Goal: Information Seeking & Learning: Find specific page/section

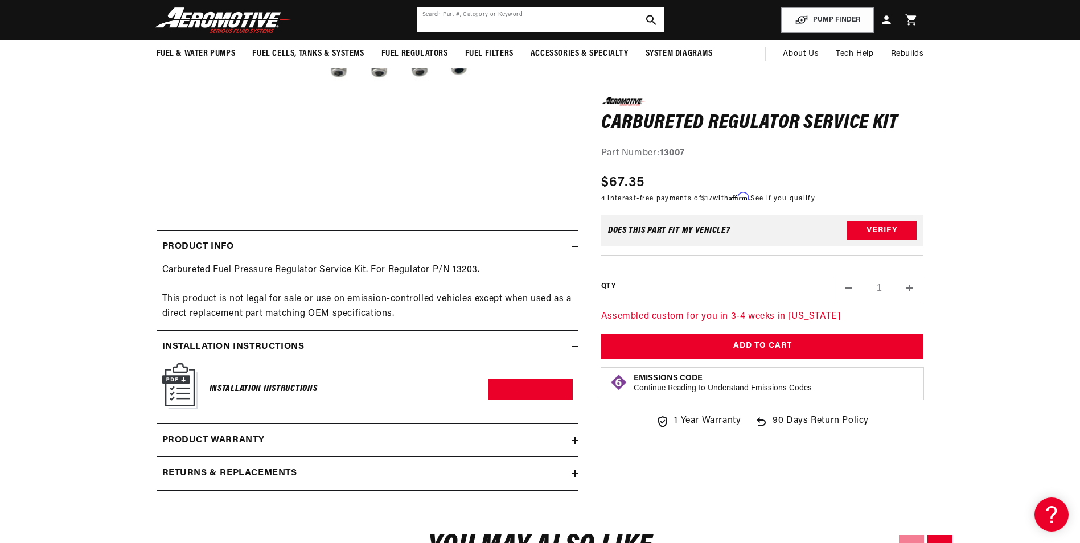
scroll to position [342, 0]
click at [478, 15] on input "text" at bounding box center [540, 19] width 247 height 25
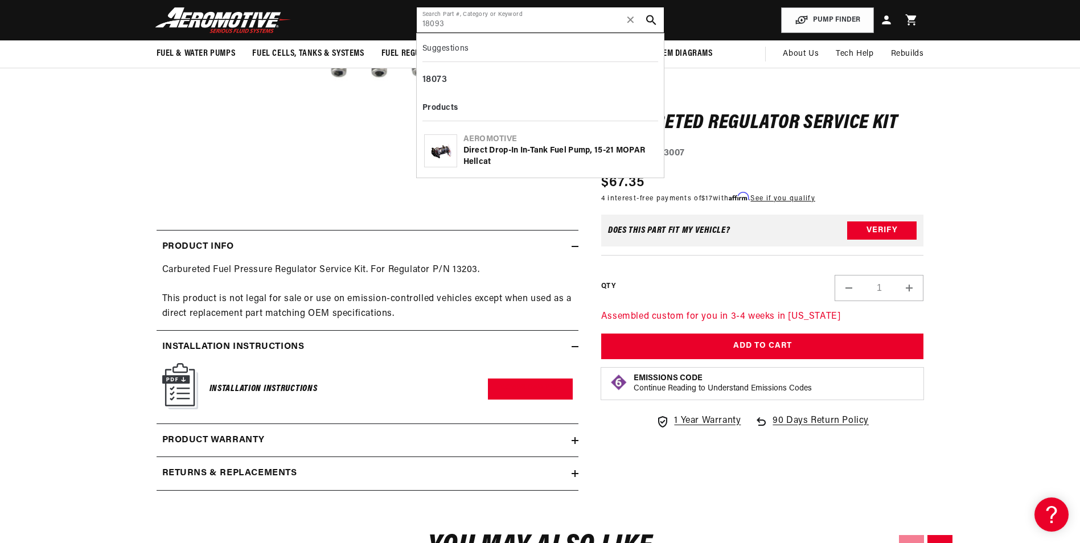
type input "18093"
click at [486, 152] on div "Direct Drop-In In-Tank Fuel Pump, 15-21 MOPAR Hellcat" at bounding box center [559, 156] width 193 height 22
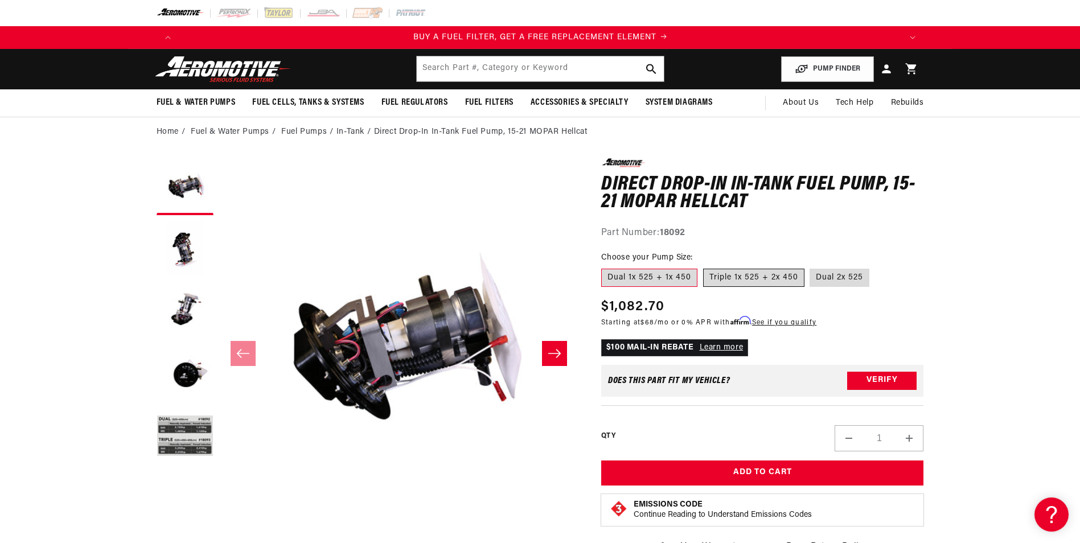
scroll to position [0, 722]
click at [755, 280] on label "Triple 1x 525 + 2x 450" at bounding box center [753, 278] width 101 height 18
click at [704, 267] on input "Triple 1x 525 + 2x 450" at bounding box center [703, 266] width 1 height 1
radio input "true"
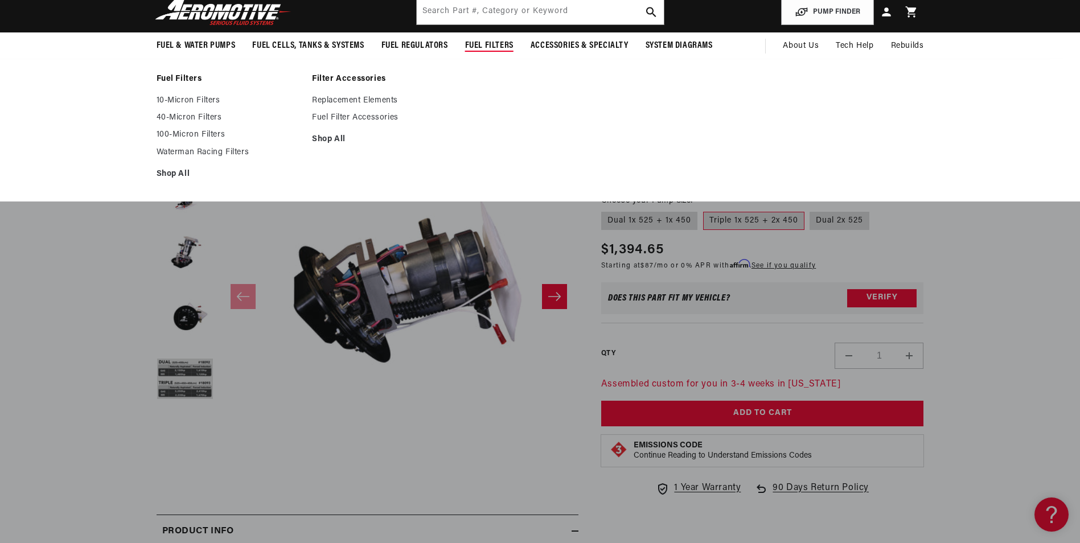
scroll to position [0, 2166]
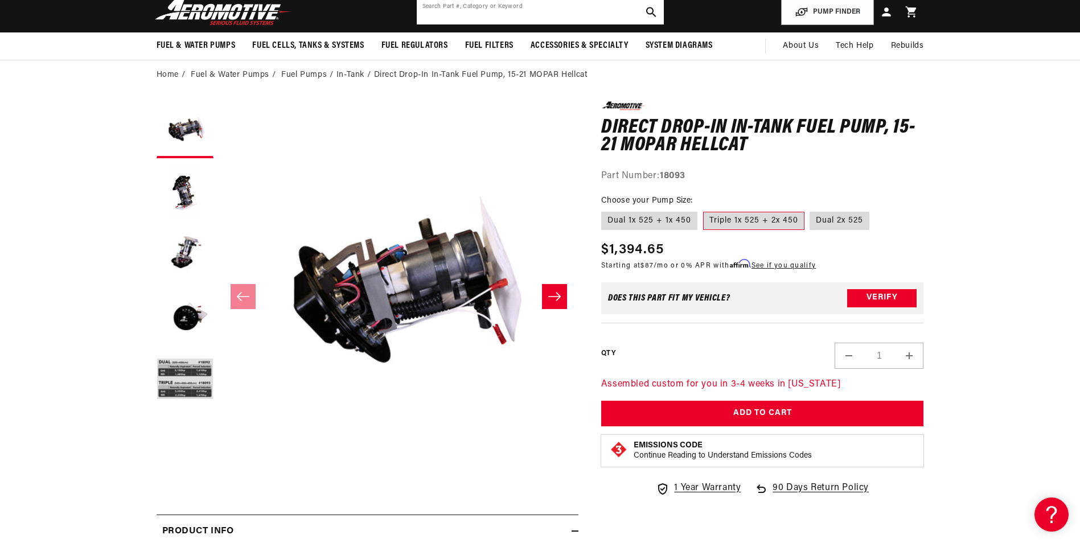
click at [493, 13] on input "text" at bounding box center [540, 11] width 247 height 25
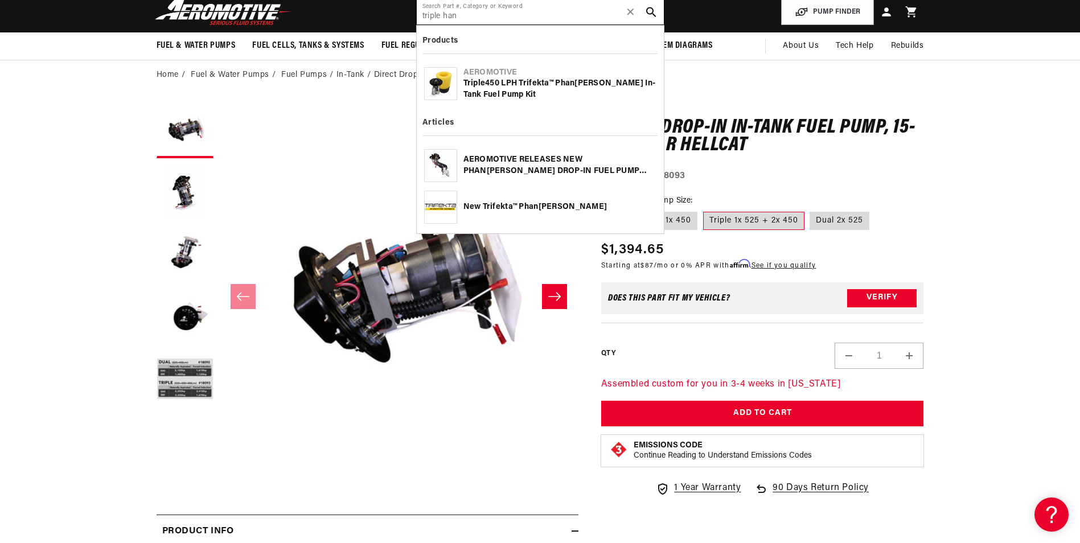
scroll to position [0, 0]
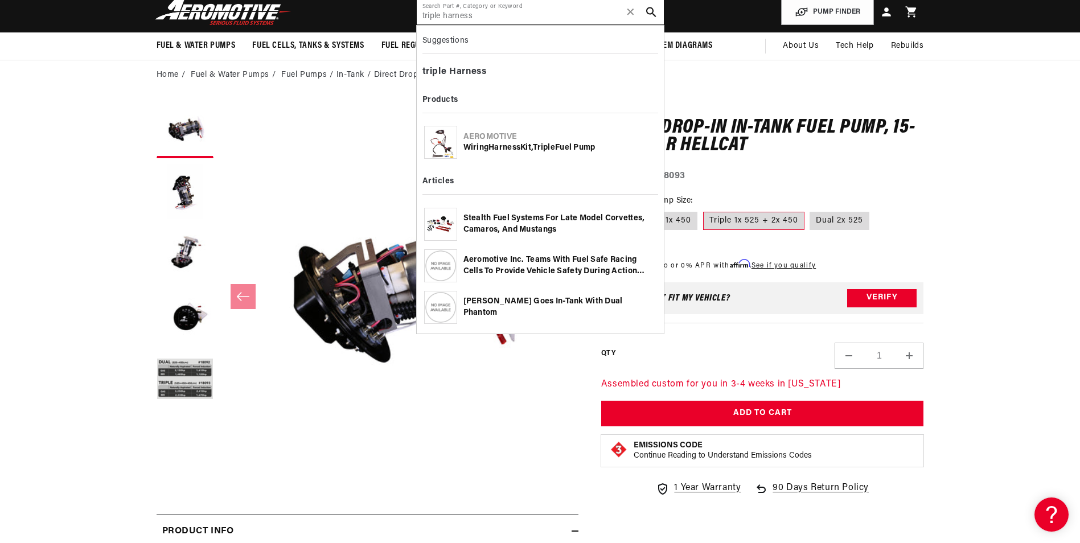
type input "triple harness"
click at [531, 144] on div "Wiring Harness Kit, Triple Fuel Pump" at bounding box center [559, 147] width 193 height 11
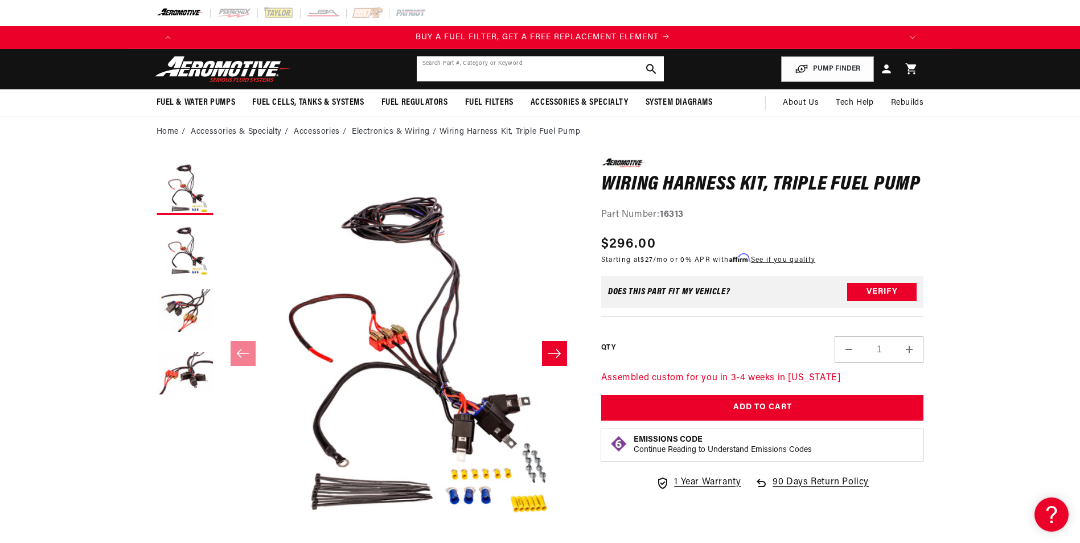
scroll to position [0, 722]
click at [491, 73] on input "text" at bounding box center [540, 68] width 247 height 25
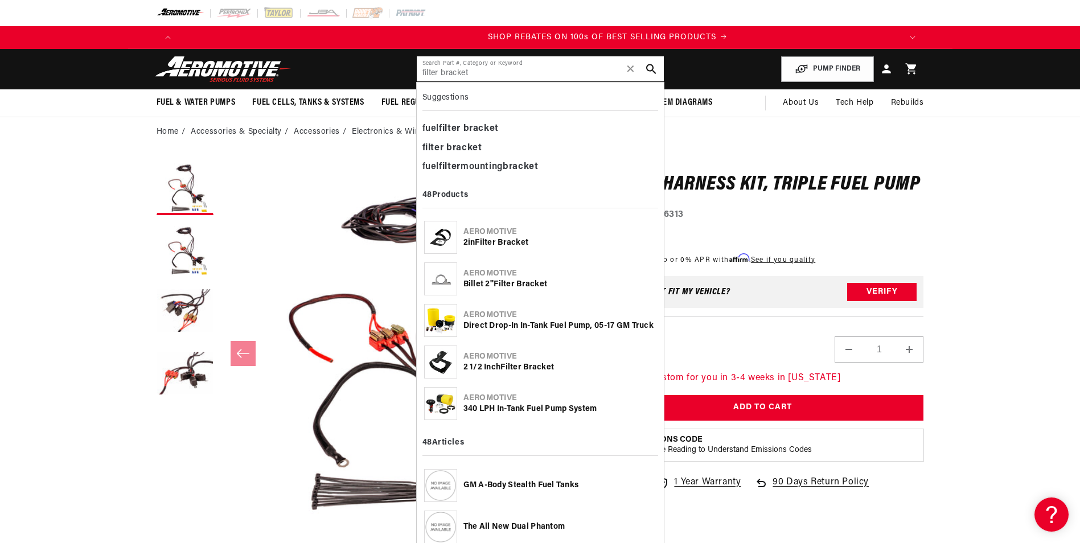
scroll to position [0, 1444]
type input "filter bracket"
click at [489, 366] on div "2 1/2 Inch Filter Bracket" at bounding box center [559, 367] width 193 height 11
